Goal: Check status: Check status

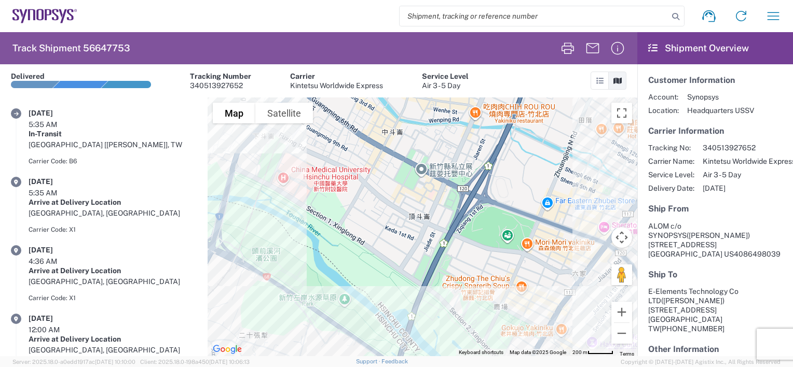
click at [520, 14] on input "search" at bounding box center [533, 16] width 269 height 20
paste input "56714063"
type input "56714063"
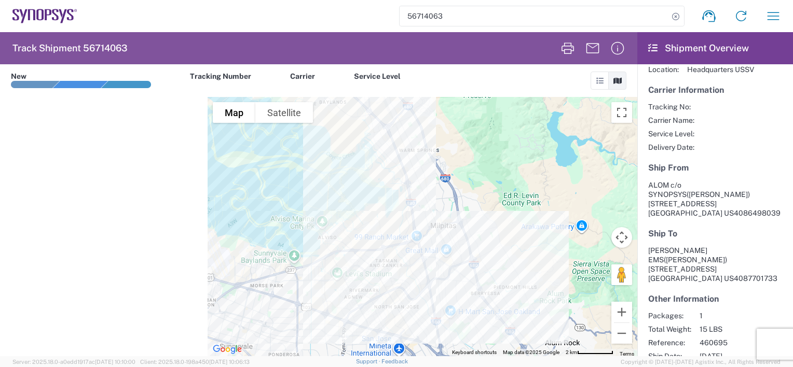
scroll to position [64, 0]
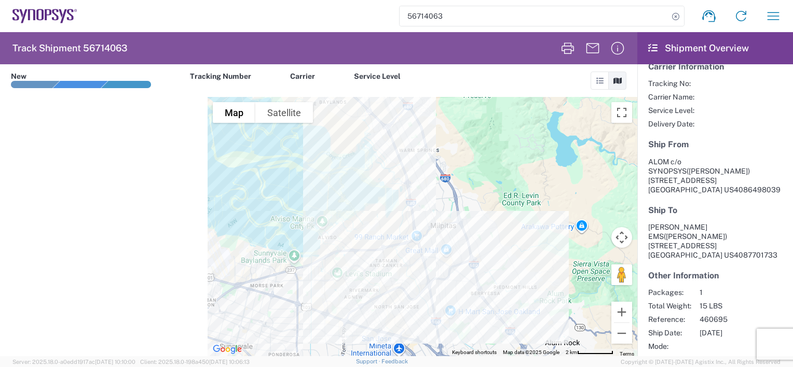
click at [43, 19] on icon at bounding box center [39, 14] width 7 height 11
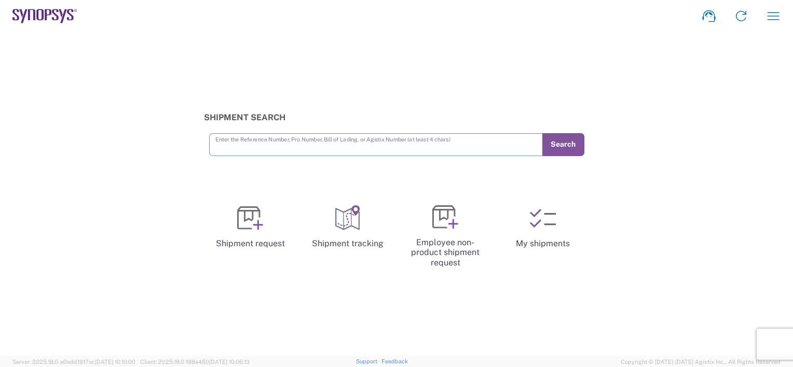
click at [269, 151] on input "text" at bounding box center [375, 144] width 321 height 18
type input "56714063"
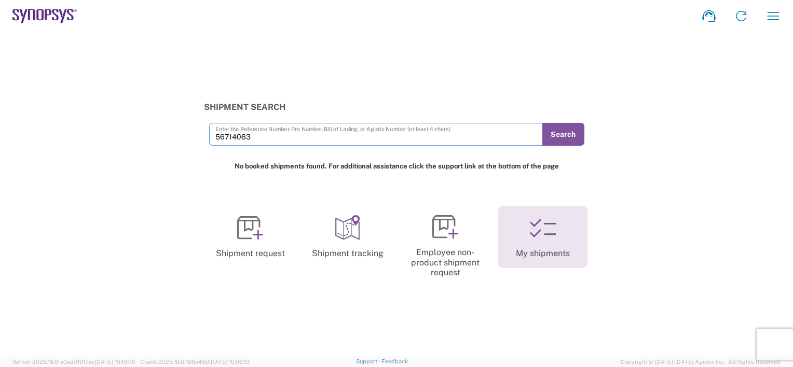
click at [538, 235] on icon at bounding box center [543, 228] width 26 height 26
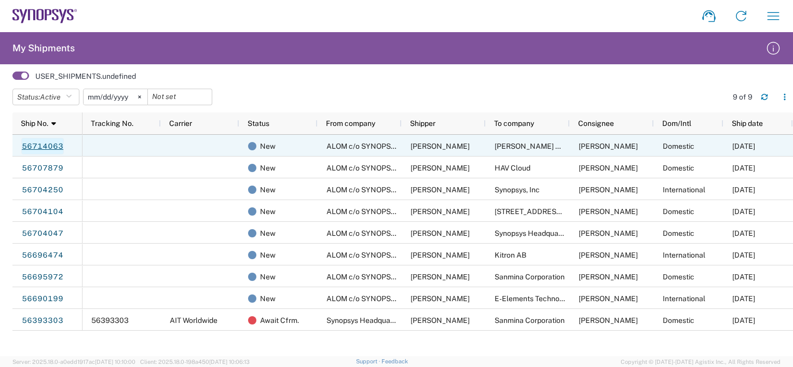
click at [42, 143] on link "56714063" at bounding box center [42, 146] width 43 height 17
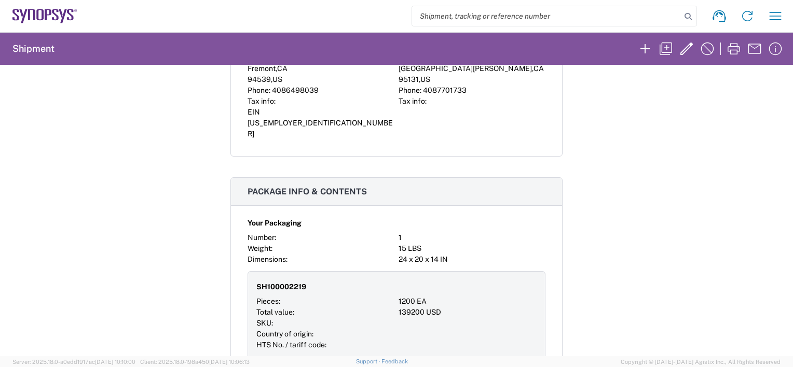
scroll to position [569, 0]
